Goal: Task Accomplishment & Management: Complete application form

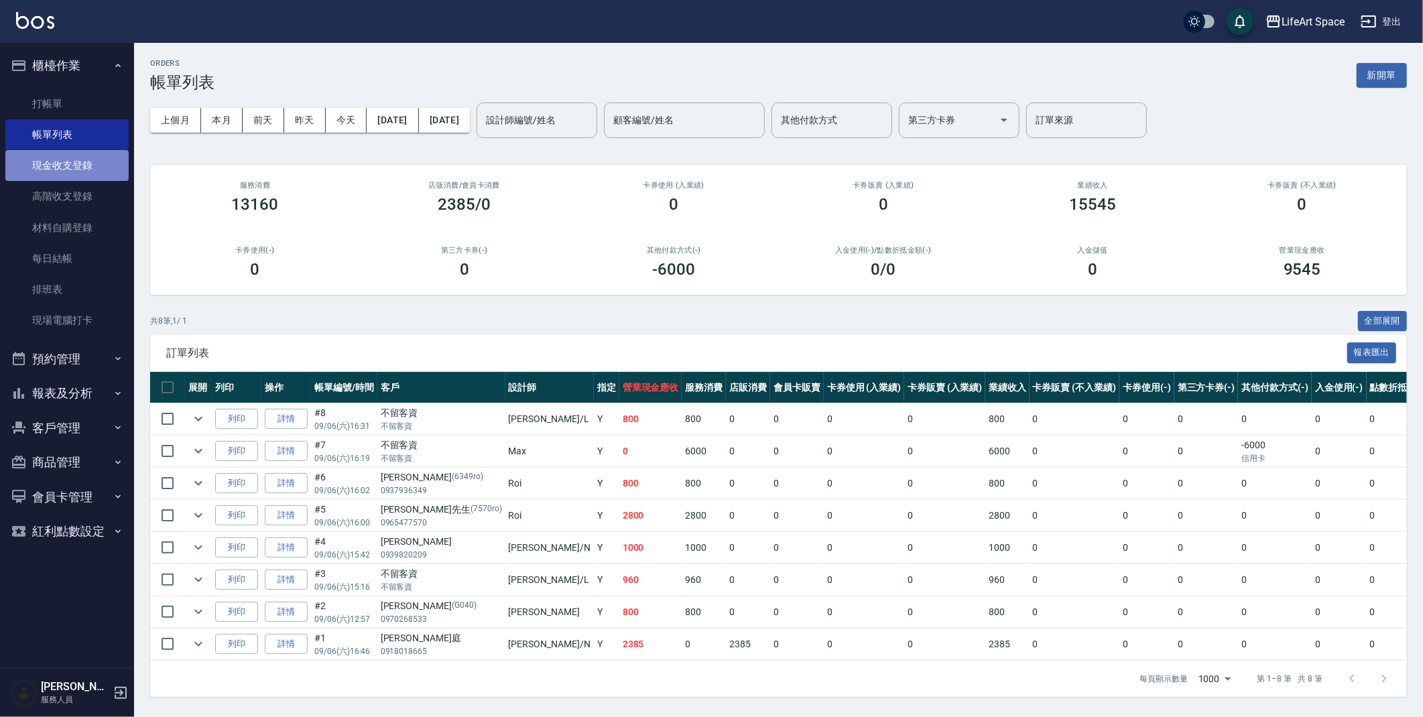
click at [76, 160] on link "現金收支登錄" at bounding box center [66, 165] width 123 height 31
click at [74, 161] on link "現金收支登錄" at bounding box center [66, 165] width 123 height 31
click at [73, 163] on link "現金收支登錄" at bounding box center [66, 165] width 123 height 31
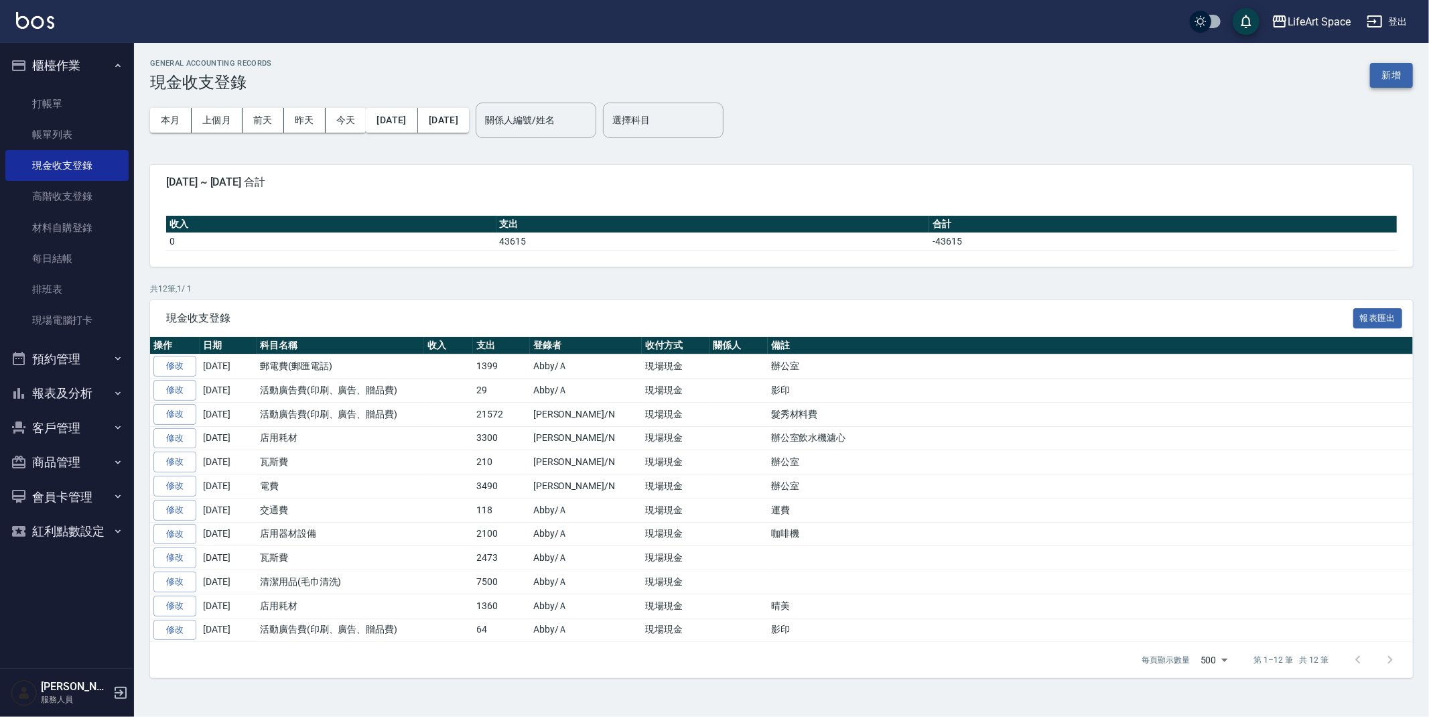
click at [1399, 72] on button "新增" at bounding box center [1391, 75] width 43 height 25
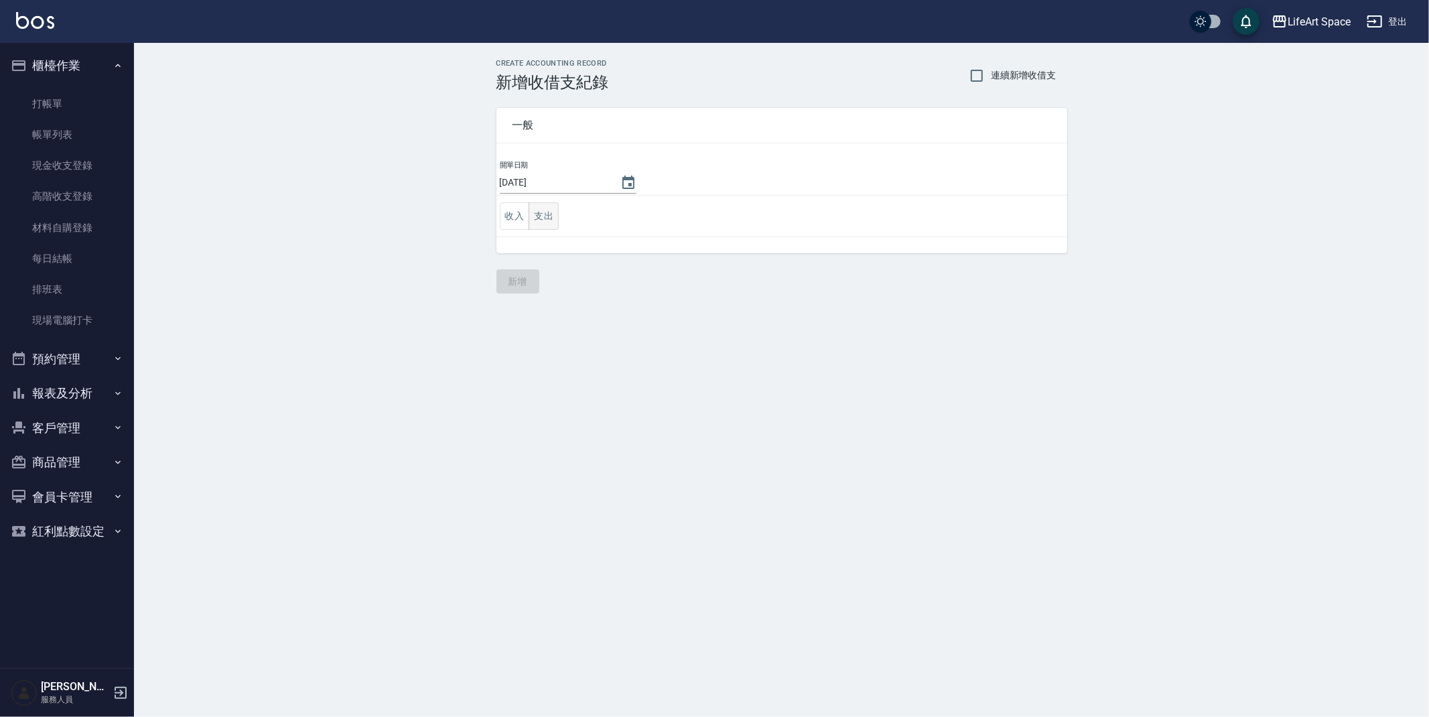
click at [555, 224] on button "支出" at bounding box center [544, 215] width 30 height 27
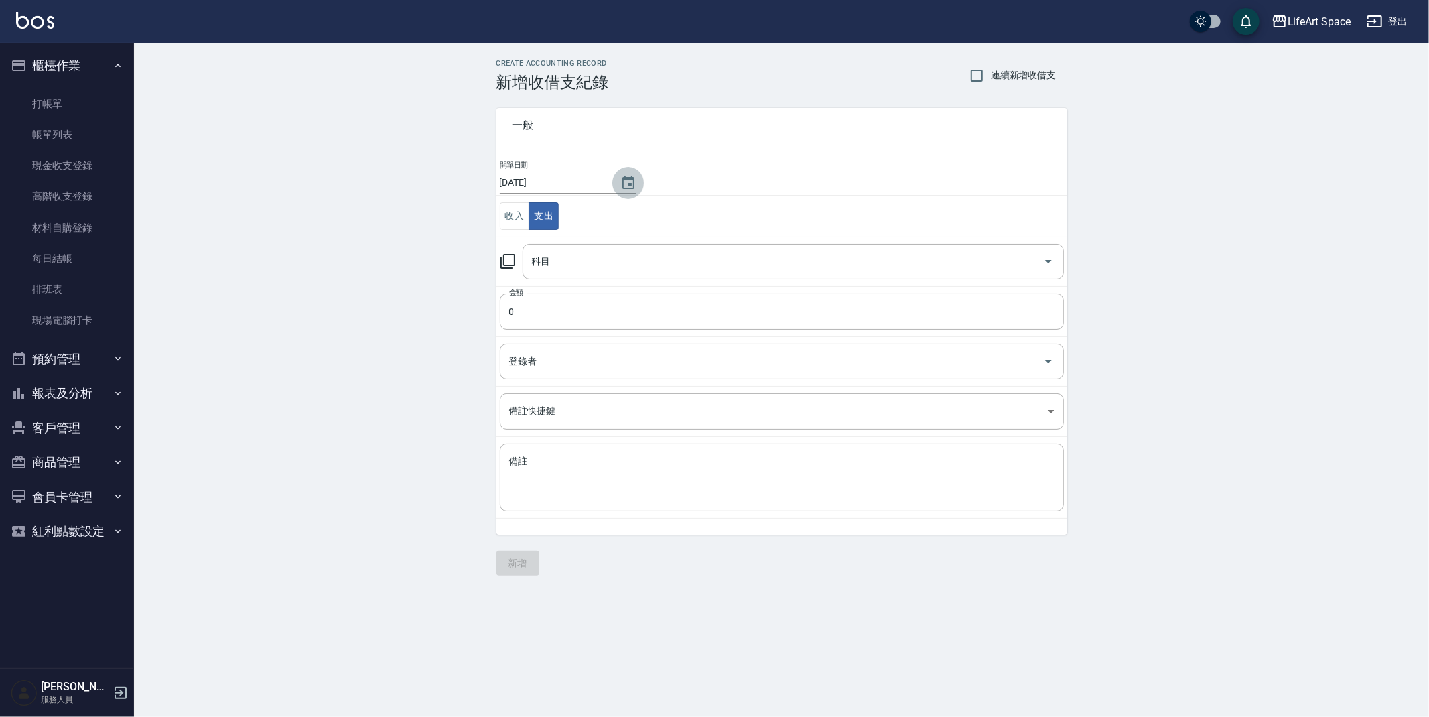
click at [623, 188] on icon "Choose date, selected date is 2025-09-06" at bounding box center [629, 182] width 12 height 13
click at [573, 444] on div "備註 x 備註" at bounding box center [782, 478] width 564 height 68
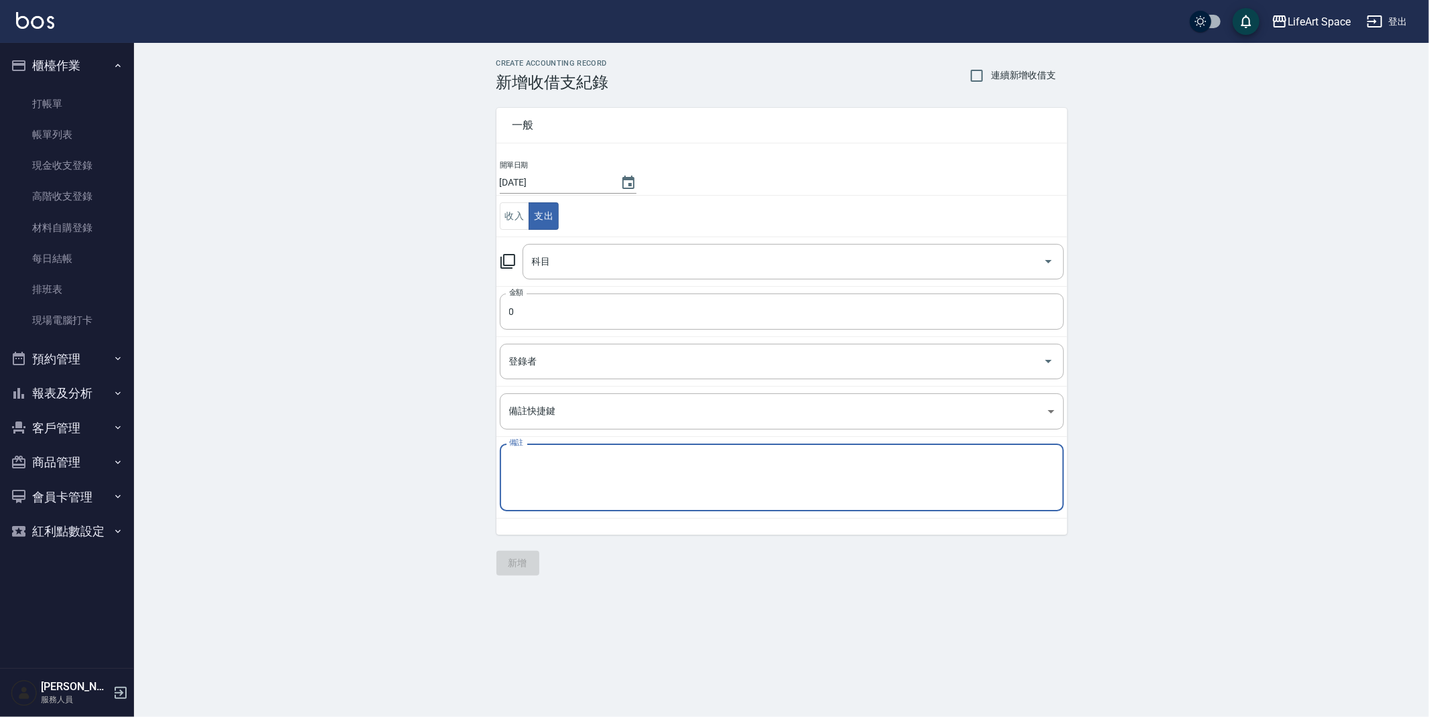
click at [570, 464] on textarea "備註" at bounding box center [781, 478] width 545 height 46
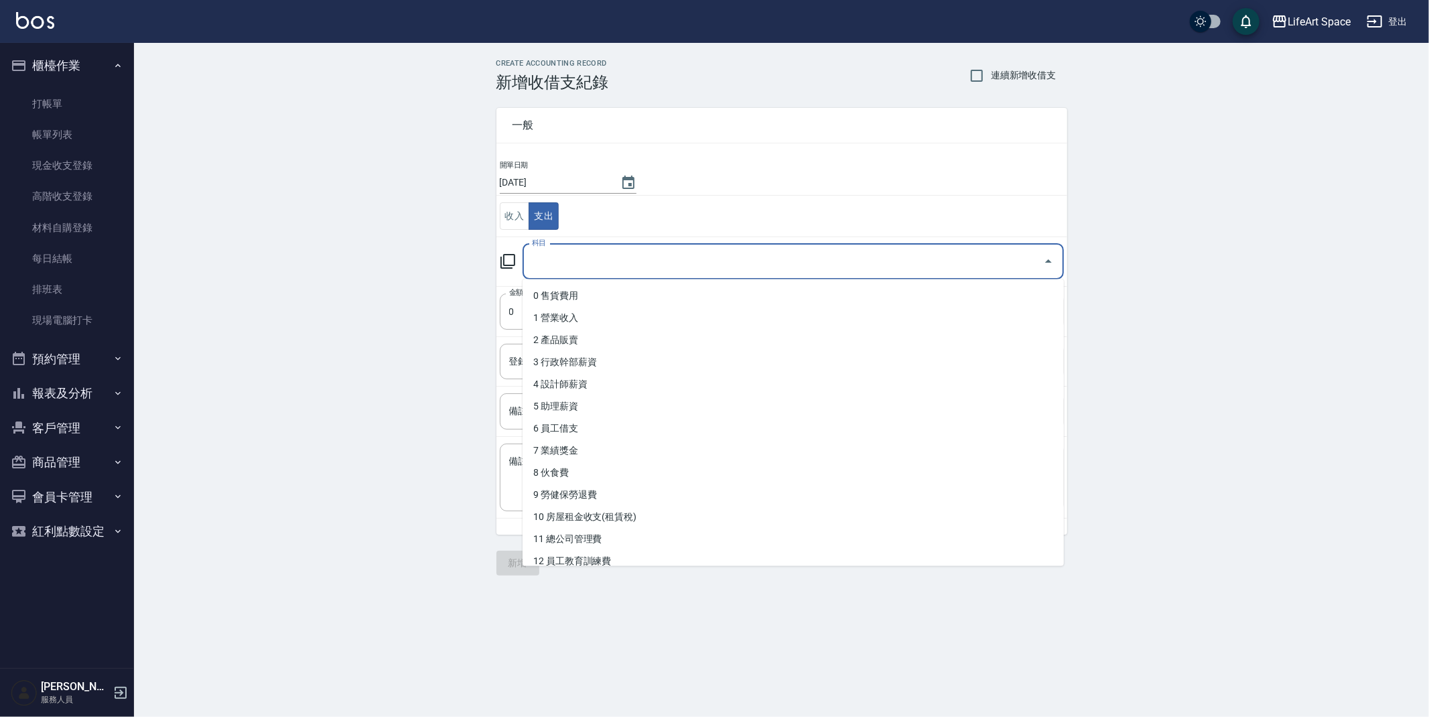
click at [566, 265] on input "科目" at bounding box center [783, 261] width 509 height 23
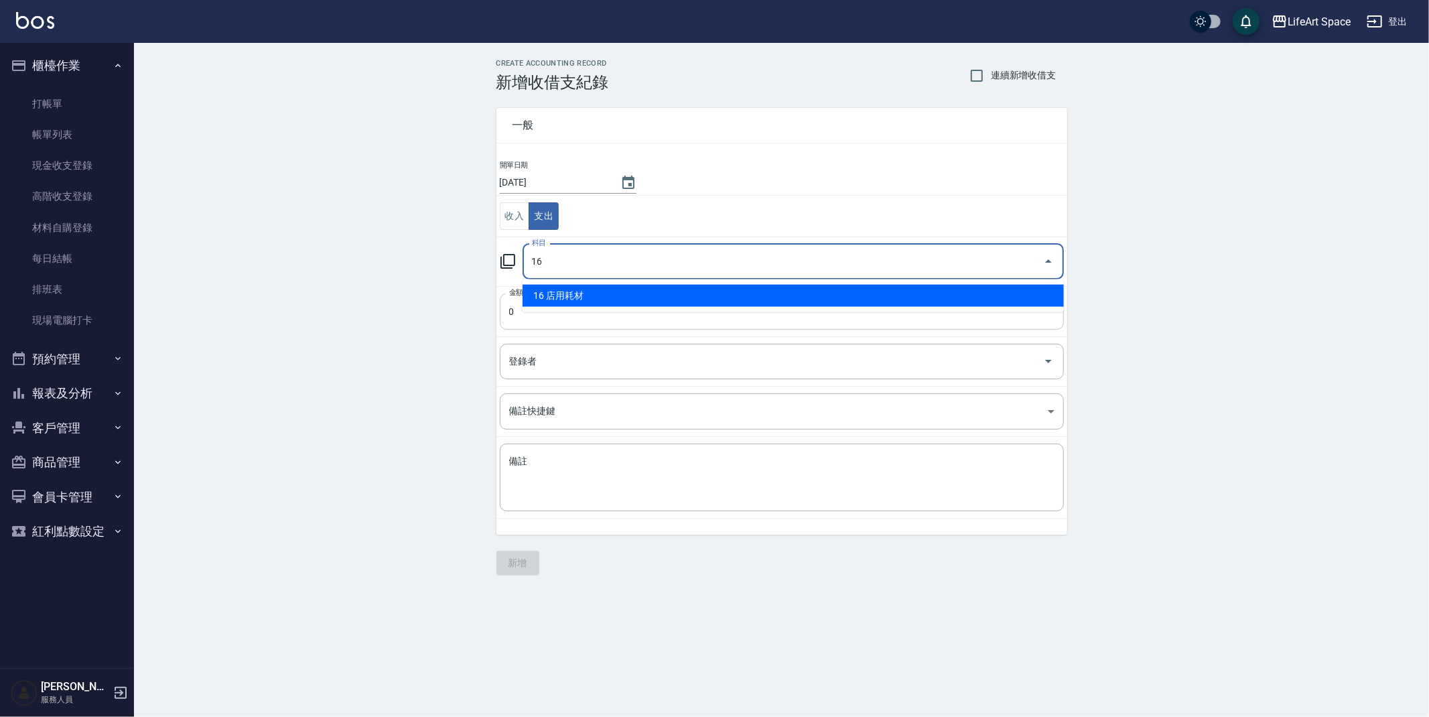
click at [584, 304] on li "16 店用耗材" at bounding box center [793, 296] width 541 height 22
type input "16 店用耗材"
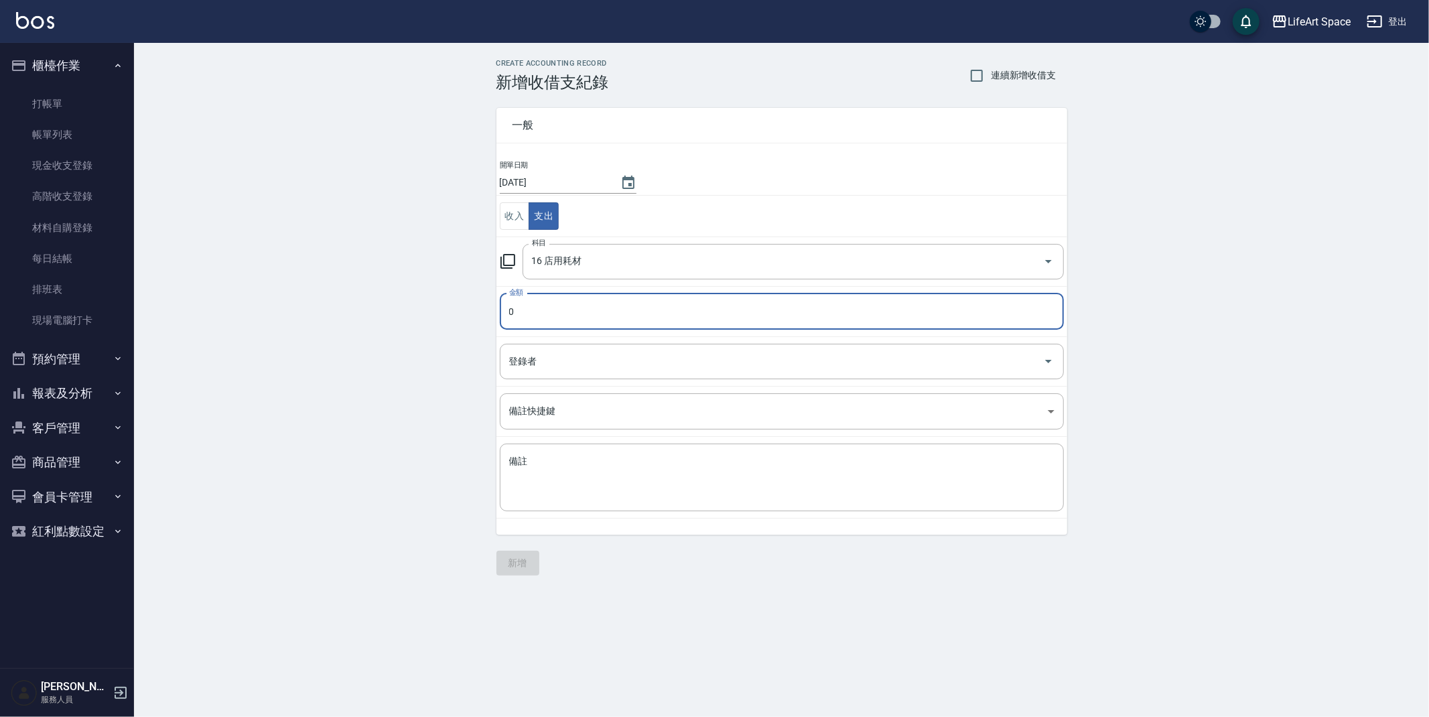
click at [569, 317] on input "0" at bounding box center [782, 311] width 564 height 36
type input "150"
click at [556, 363] on input "登錄者" at bounding box center [772, 361] width 532 height 23
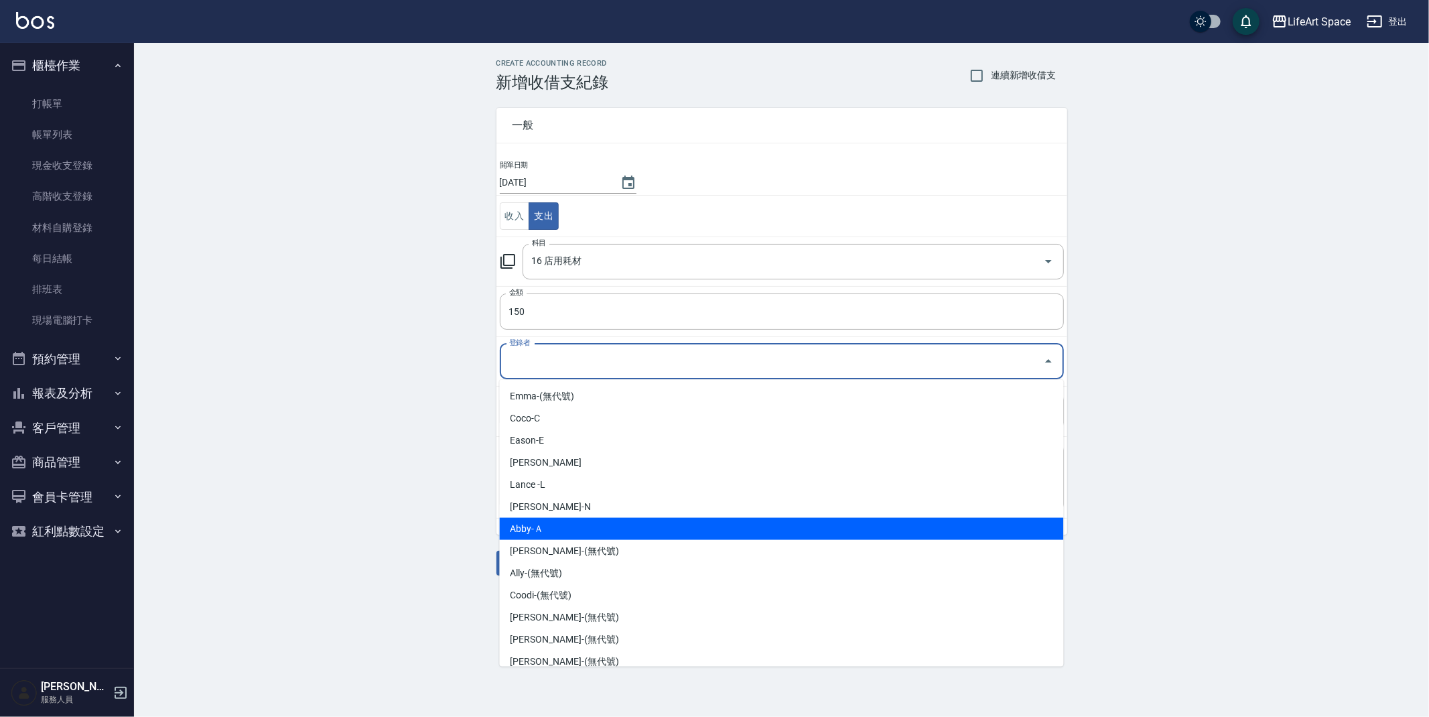
click at [559, 519] on li "Abby-Ａ" at bounding box center [782, 529] width 564 height 22
type input "Abby-Ａ"
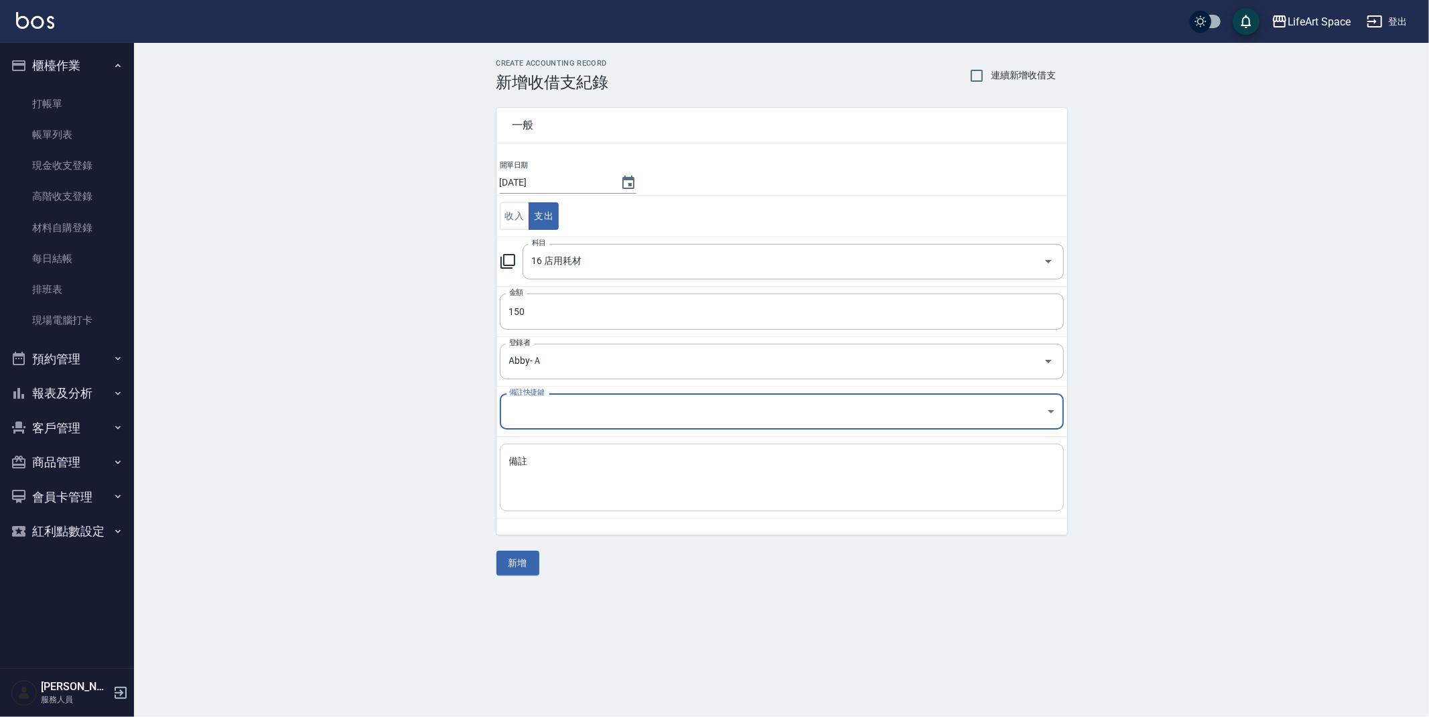
click at [558, 484] on textarea "備註" at bounding box center [781, 478] width 545 height 46
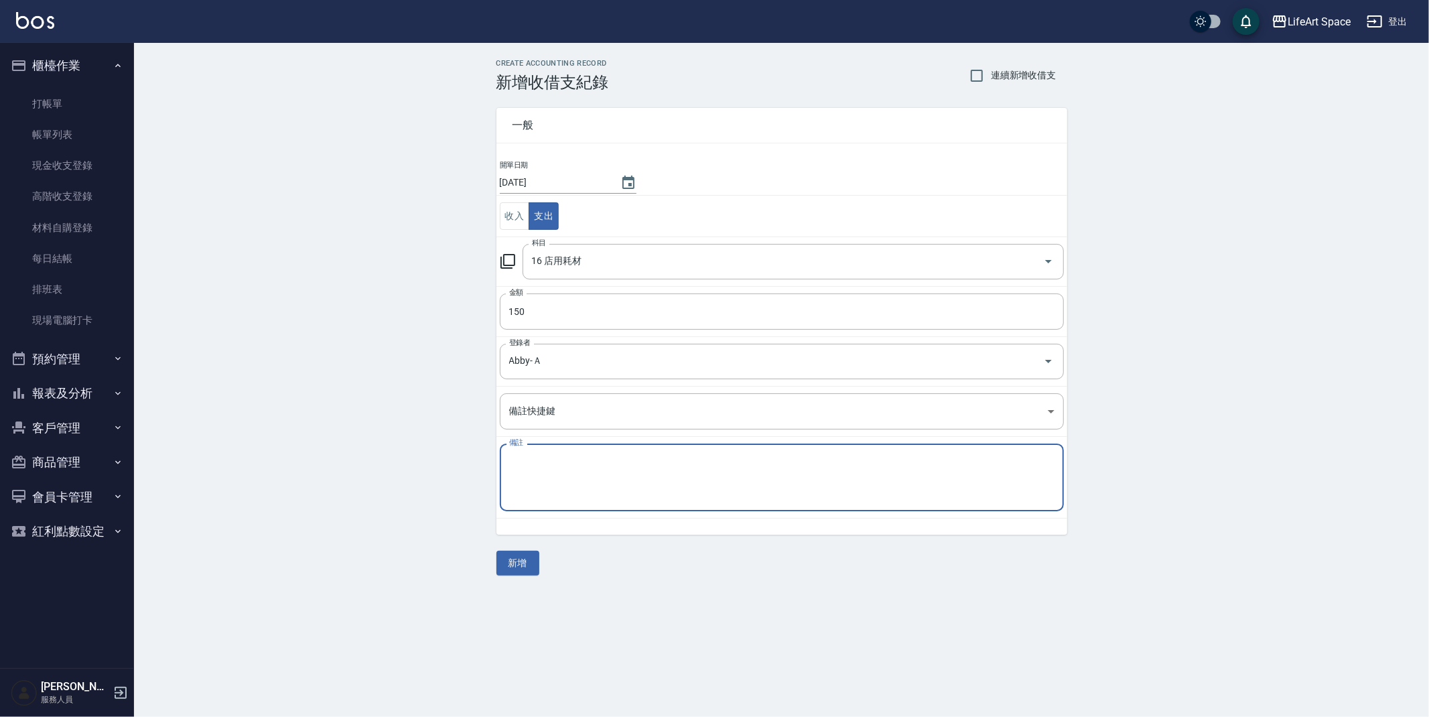
type textarea "c"
type textarea "ㄎ"
type textarea "晴美"
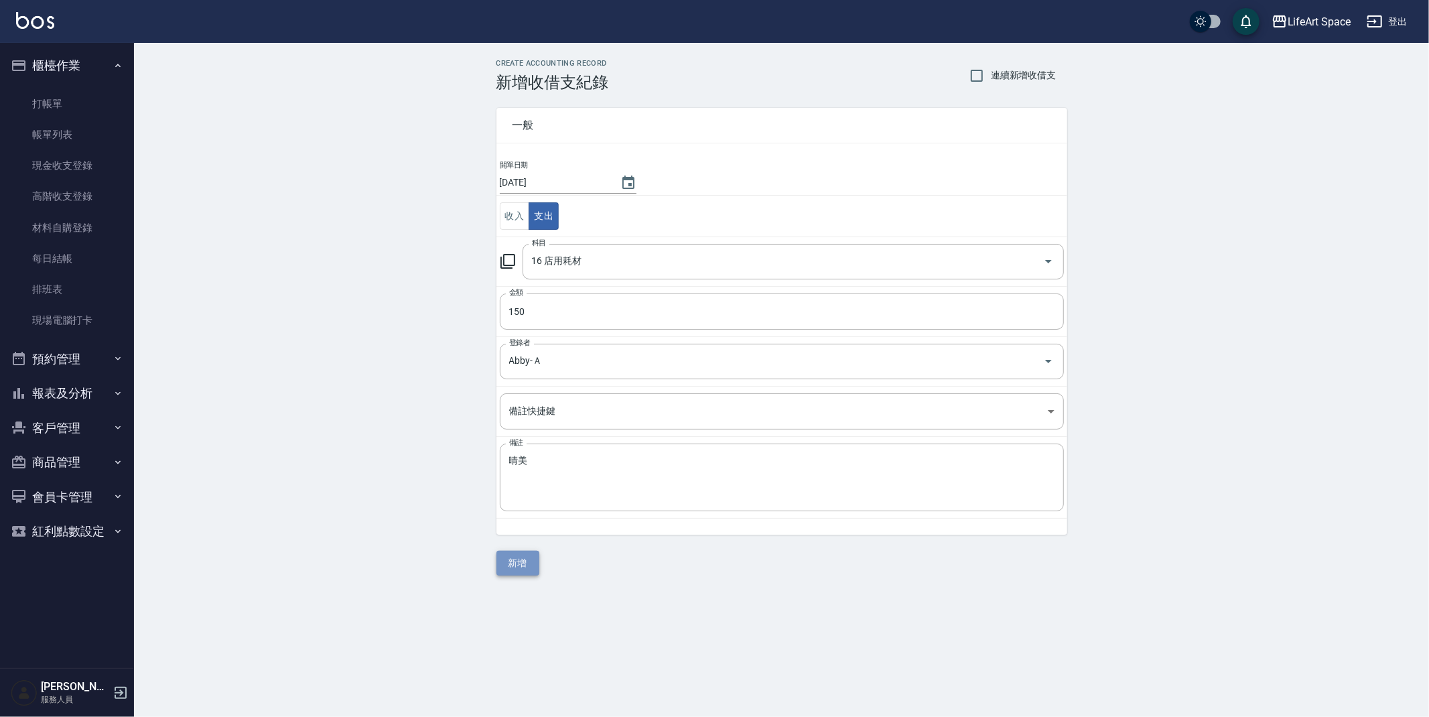
click at [532, 555] on button "新增" at bounding box center [518, 563] width 43 height 25
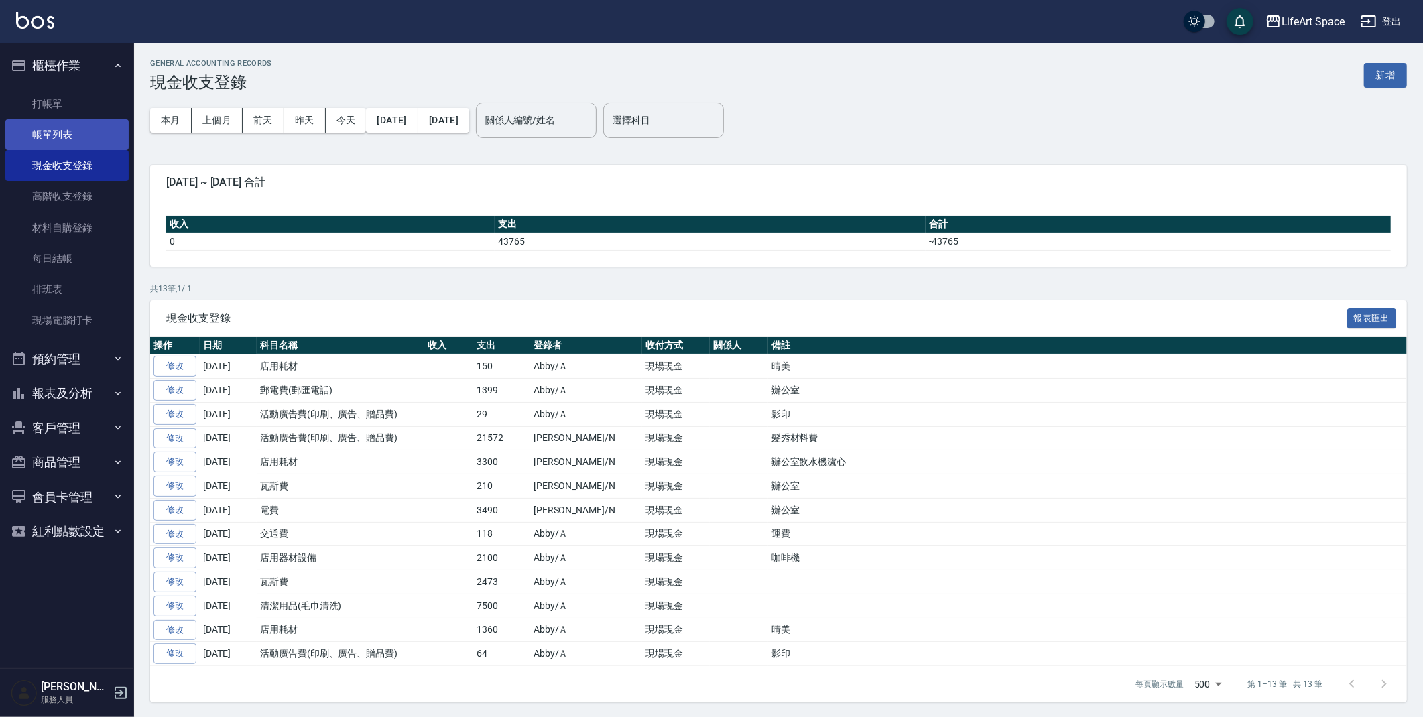
click at [76, 124] on link "帳單列表" at bounding box center [66, 134] width 123 height 31
